Goal: Find specific page/section

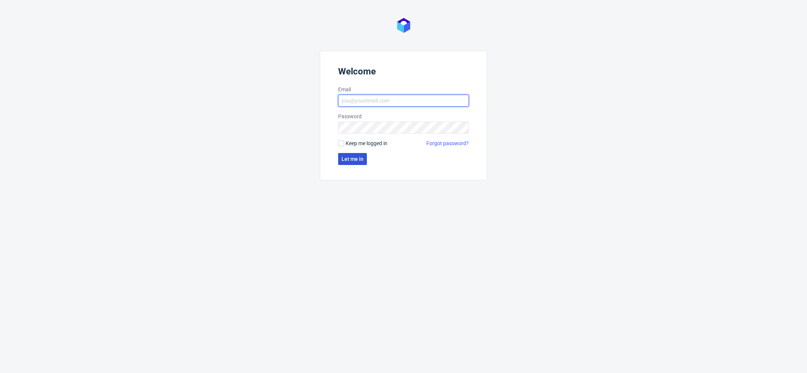
type input "[EMAIL_ADDRESS][DOMAIN_NAME]"
click at [352, 156] on span "Let me in" at bounding box center [353, 158] width 22 height 5
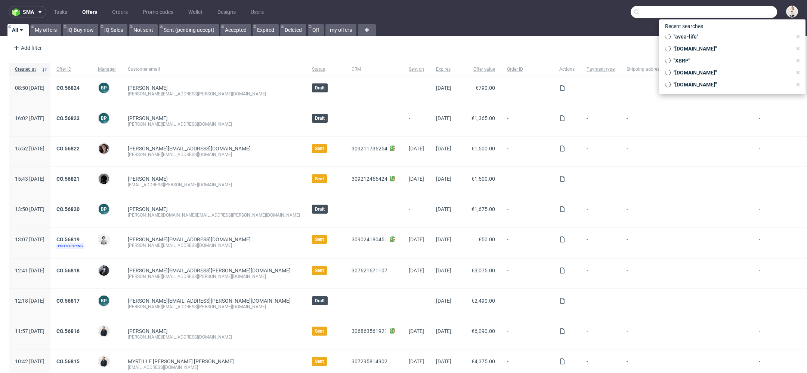
click at [740, 16] on input "text" at bounding box center [704, 12] width 147 height 12
paste input "[EMAIL_ADDRESS][DOMAIN_NAME]"
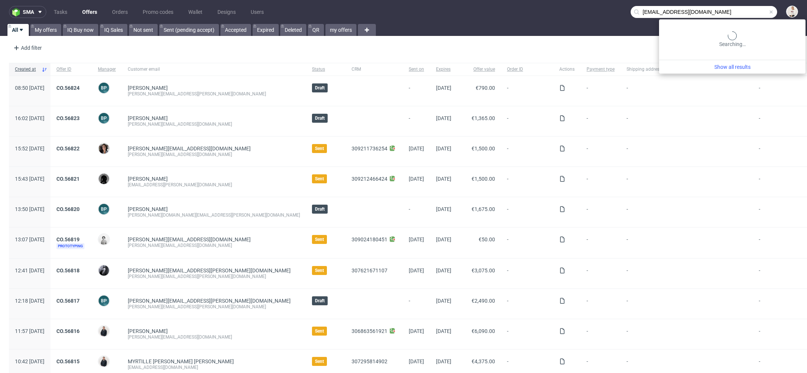
type input "[EMAIL_ADDRESS][DOMAIN_NAME]"
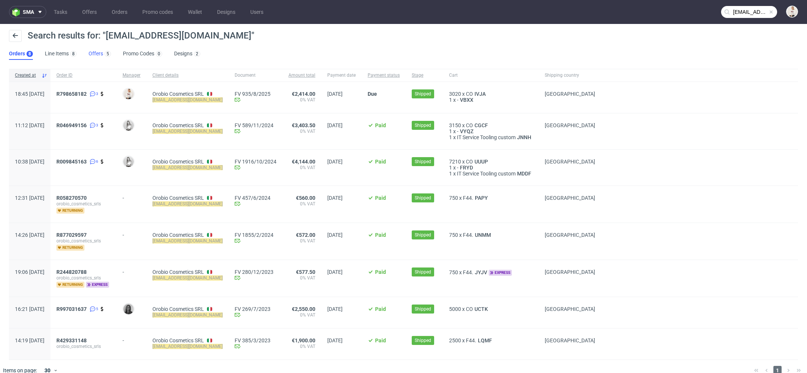
click at [98, 53] on link "Offers 5" at bounding box center [100, 54] width 22 height 12
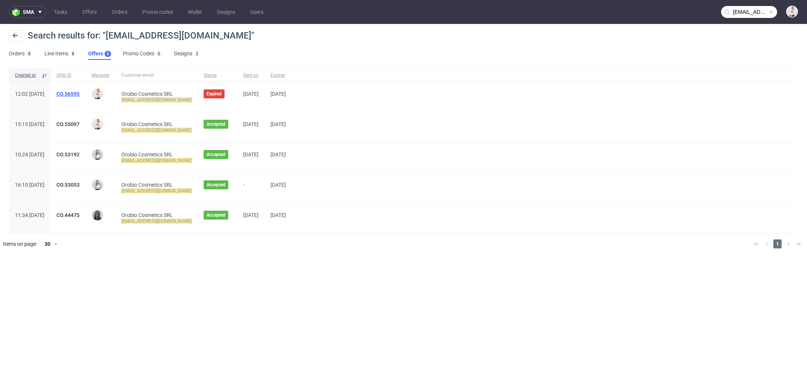
click at [80, 94] on link "CO.56595" at bounding box center [67, 94] width 23 height 6
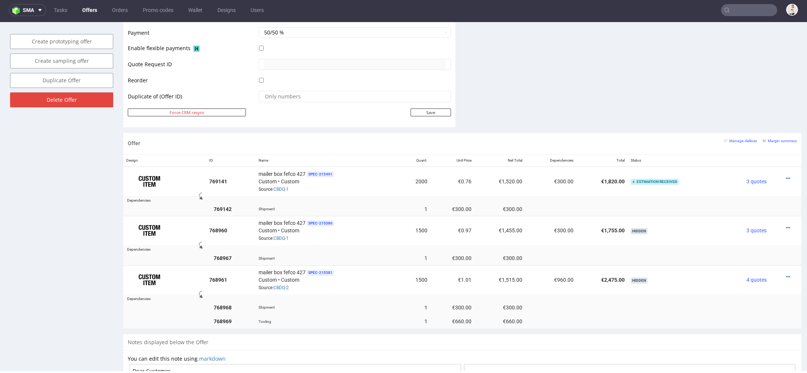
scroll to position [351, 0]
type input "[EMAIL_ADDRESS][DOMAIN_NAME]"
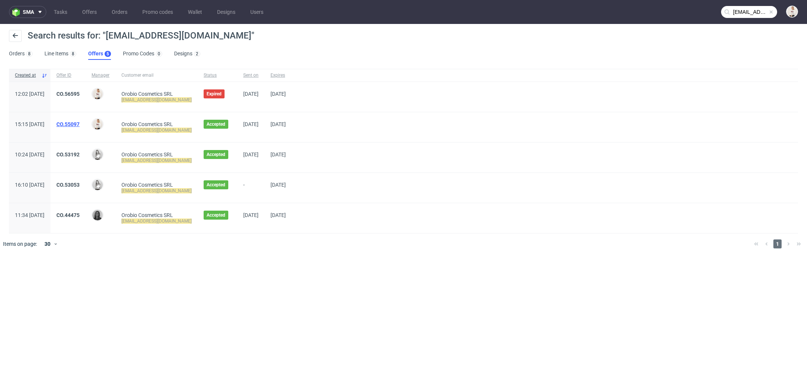
click at [80, 121] on link "CO.55097" at bounding box center [67, 124] width 23 height 6
